Goal: Task Accomplishment & Management: Manage account settings

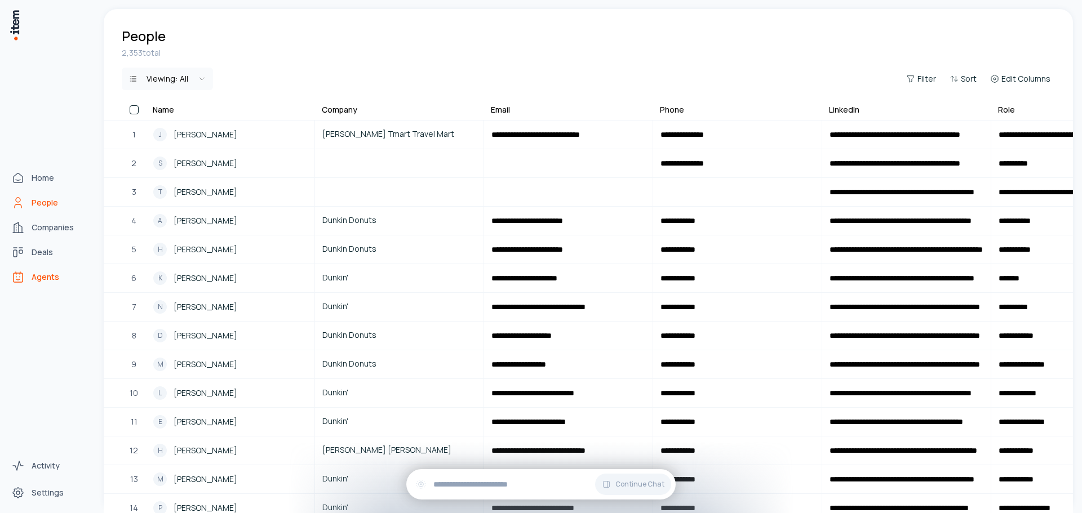
click at [57, 278] on span "Agents" at bounding box center [46, 277] width 28 height 11
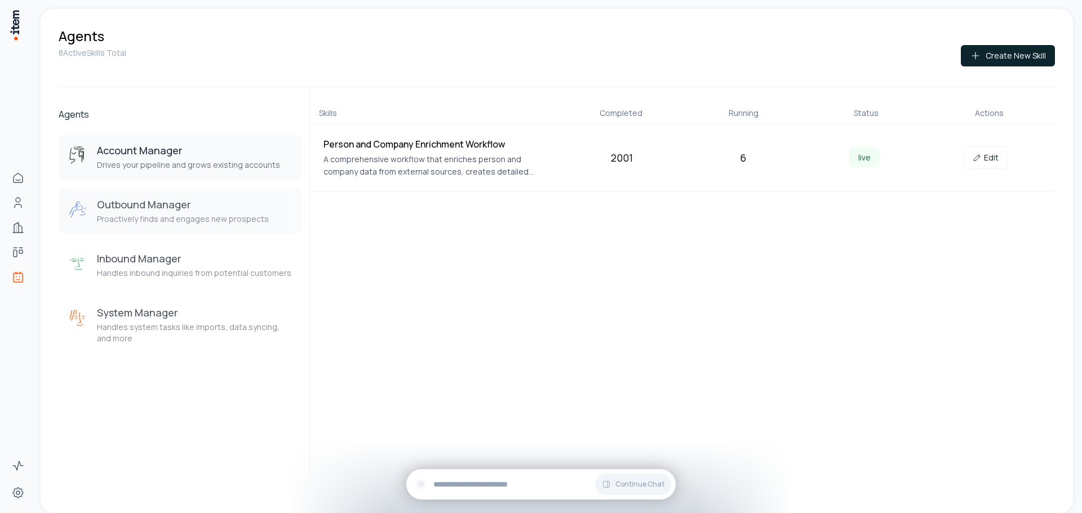
click at [158, 221] on p "Proactively finds and engages new prospects" at bounding box center [183, 219] width 172 height 11
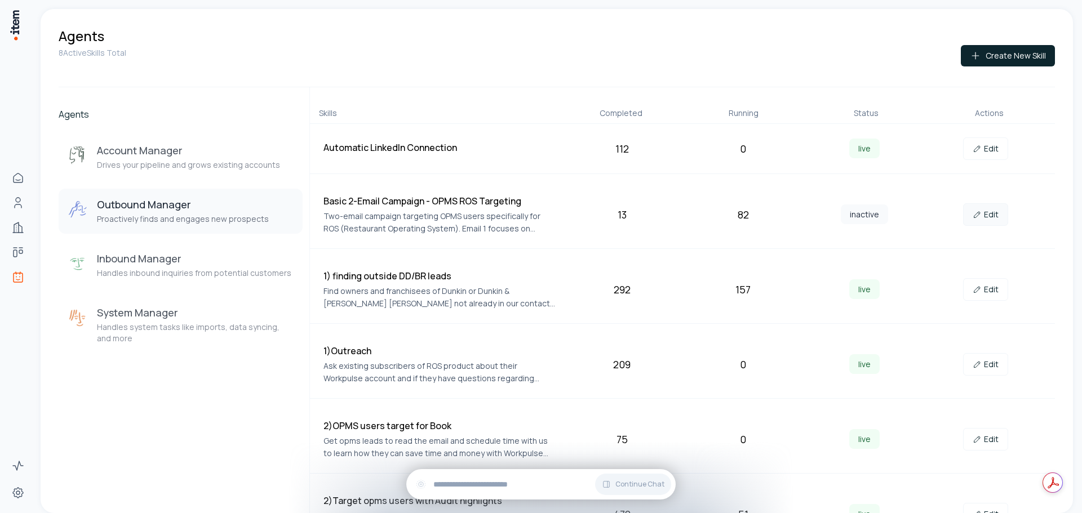
click at [990, 215] on link "Edit" at bounding box center [985, 214] width 45 height 23
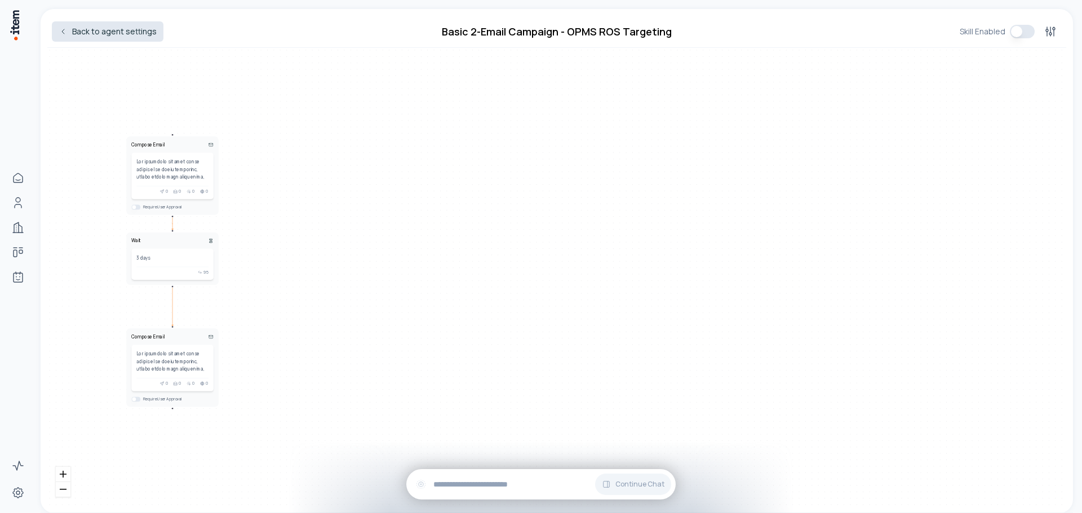
click at [60, 34] on icon at bounding box center [63, 31] width 9 height 9
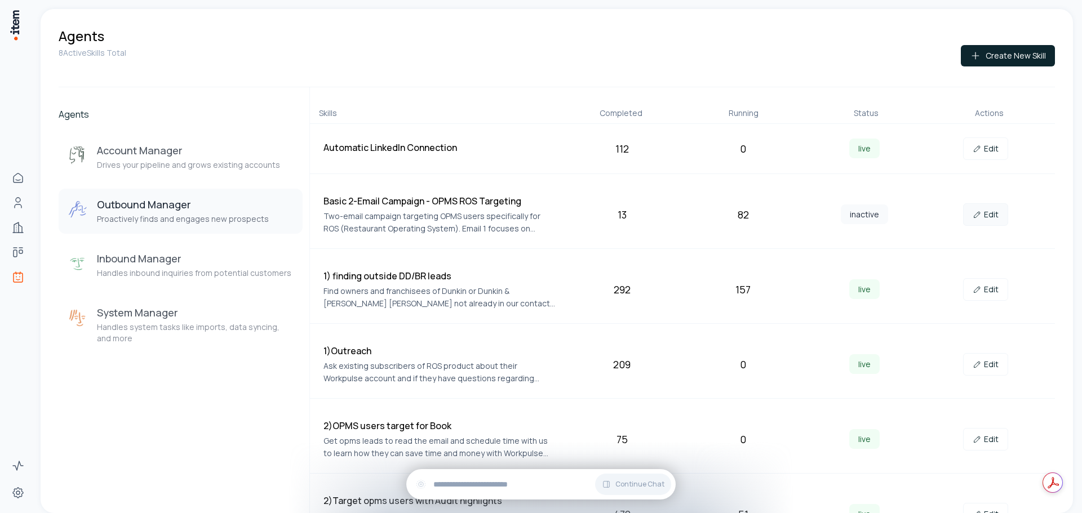
click at [980, 215] on link "Edit" at bounding box center [985, 214] width 45 height 23
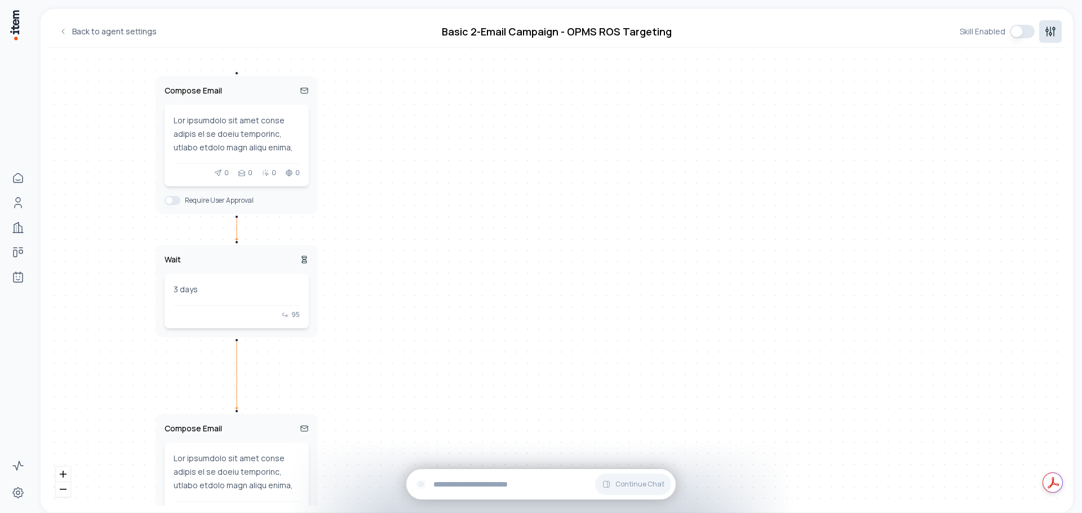
click at [1050, 38] on button at bounding box center [1050, 31] width 23 height 23
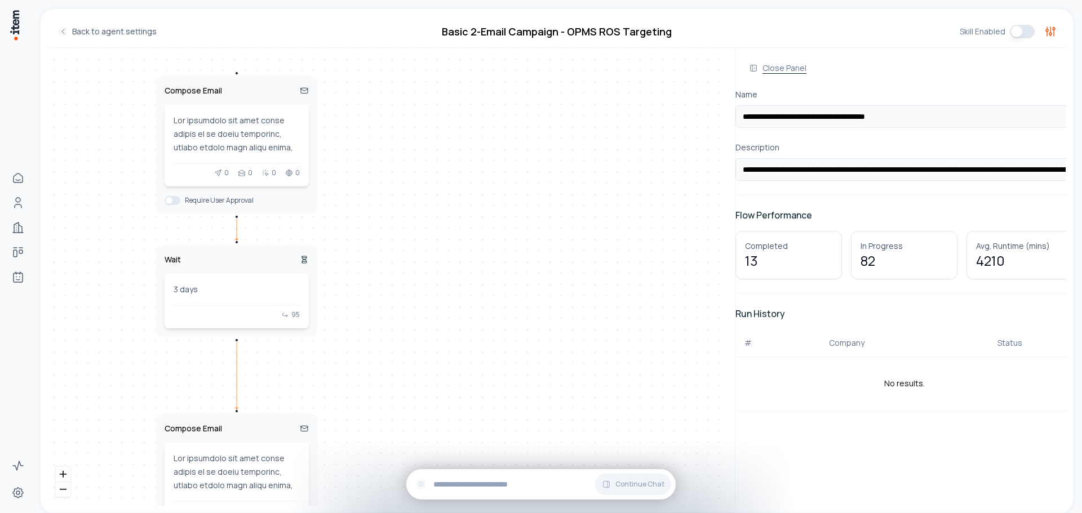
click at [766, 74] on button "Close Panel" at bounding box center [777, 68] width 57 height 23
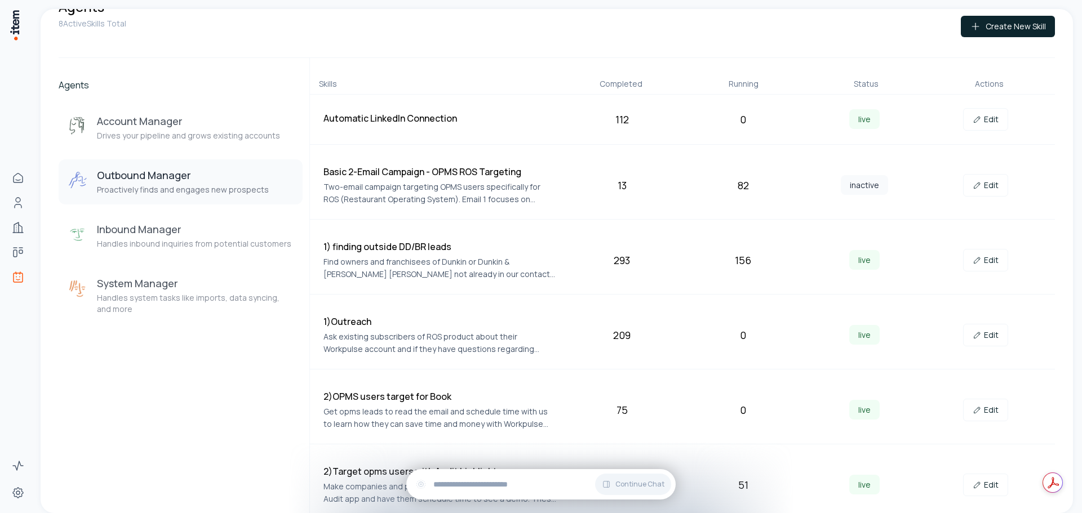
scroll to position [110, 0]
